Goal: Task Accomplishment & Management: Manage account settings

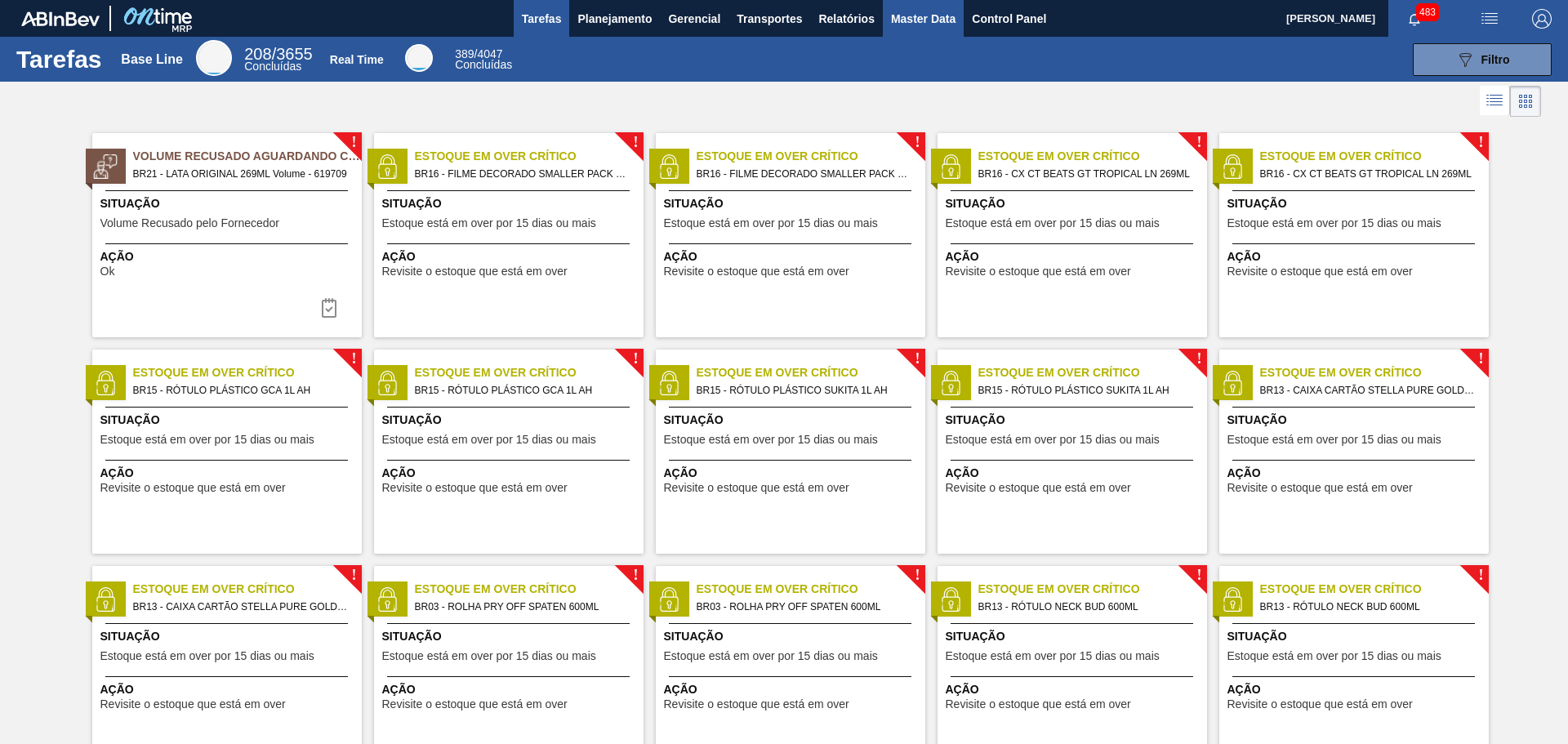
click at [914, 10] on span "Master Data" at bounding box center [923, 18] width 64 height 19
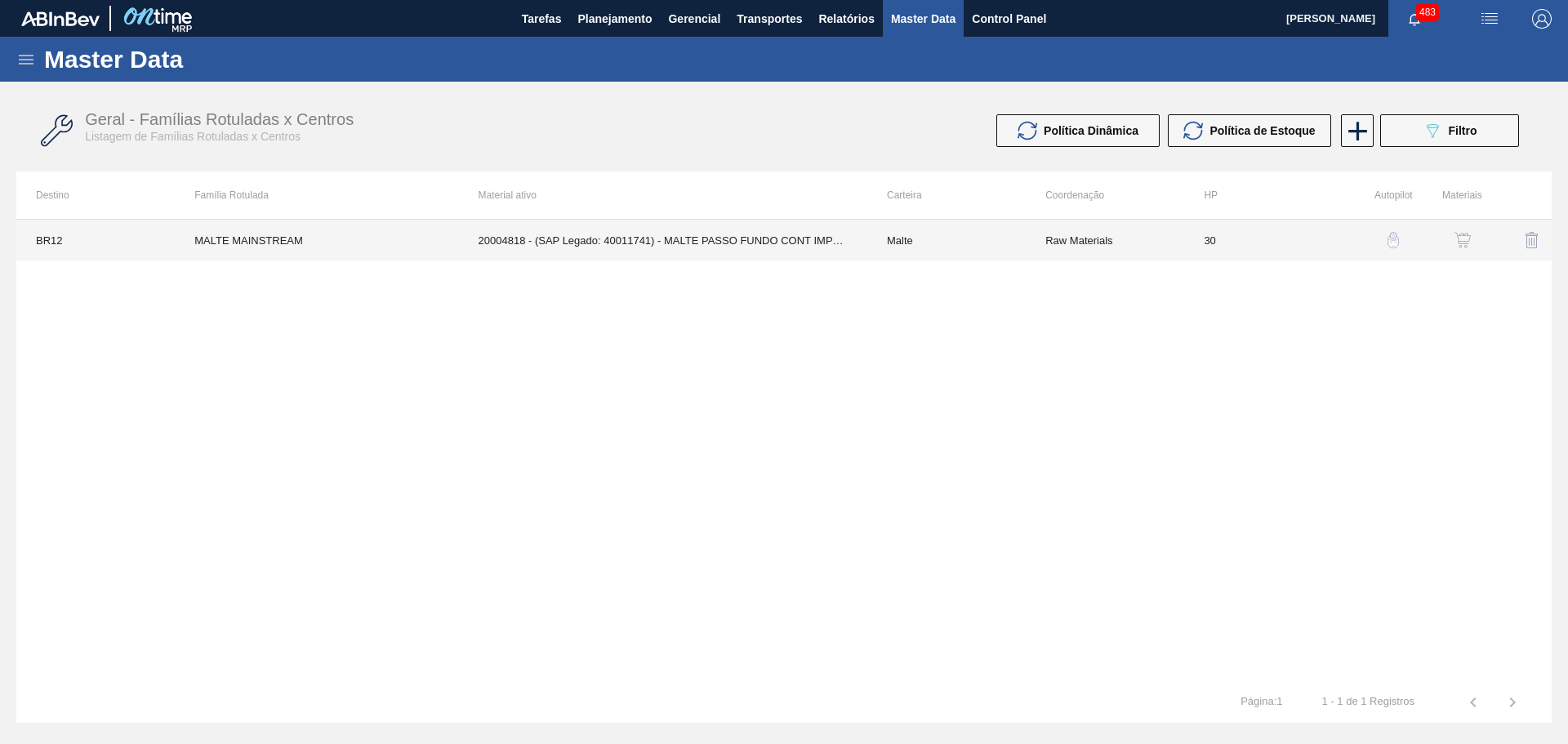
click at [288, 228] on td "MALTE MAINSTREAM" at bounding box center [316, 240] width 283 height 40
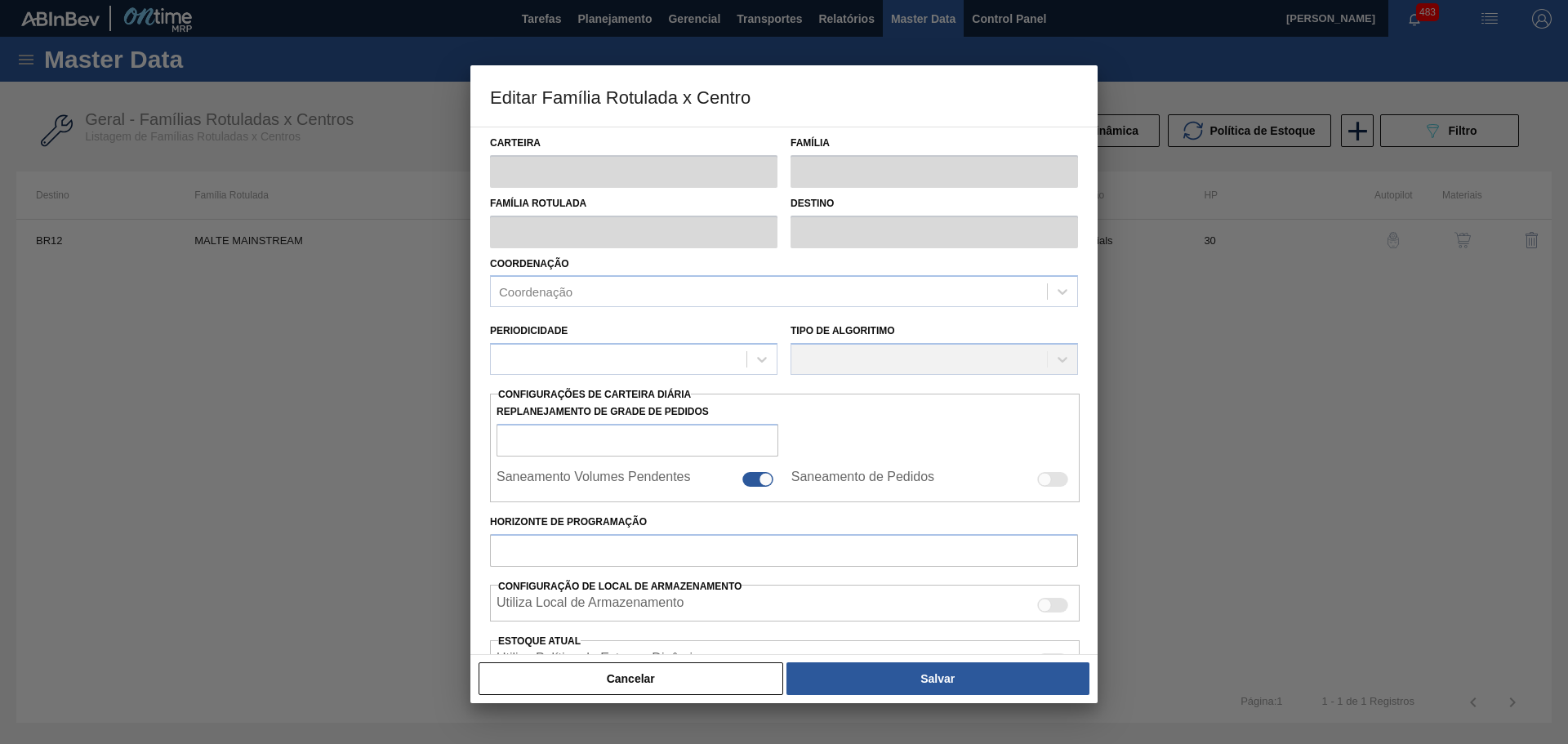
type input "Malte"
type input "MALTE MAINSTREAM"
type input "BR12 - Cebrasa"
type input "0"
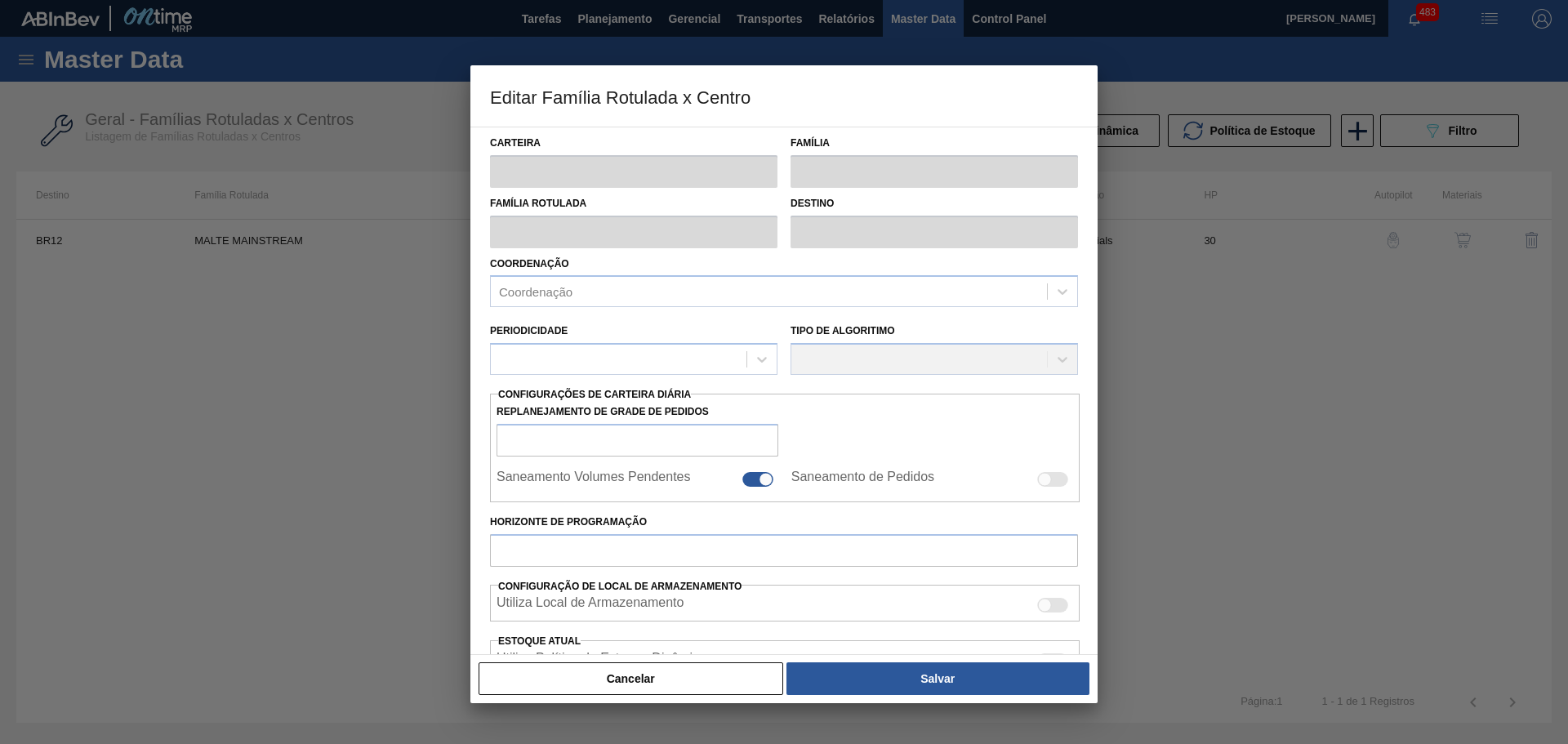
checkbox input "true"
type input "30"
type input "1.500.000"
type input "1.650.000"
type input "100"
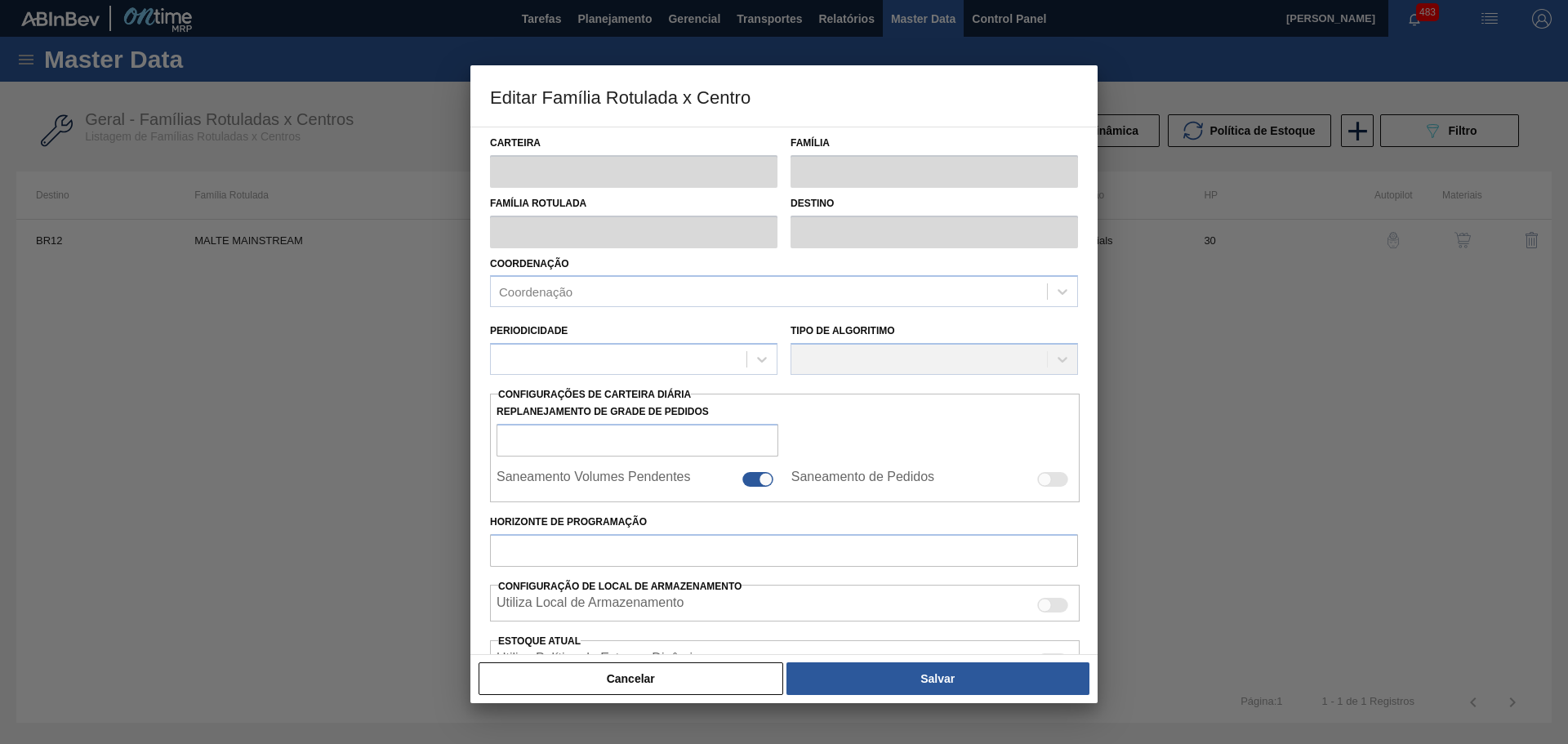
type input "1.650.000,000"
checkbox input "true"
